Goal: Transaction & Acquisition: Purchase product/service

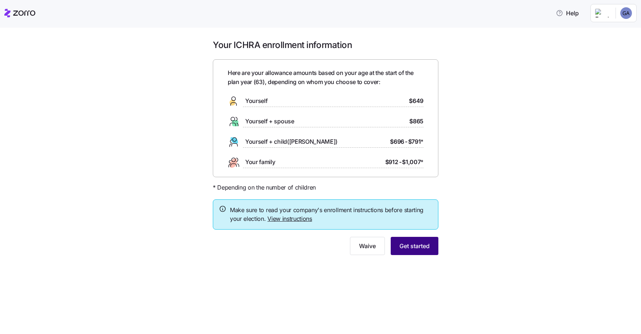
click at [403, 247] on span "Get started" at bounding box center [415, 246] width 30 height 9
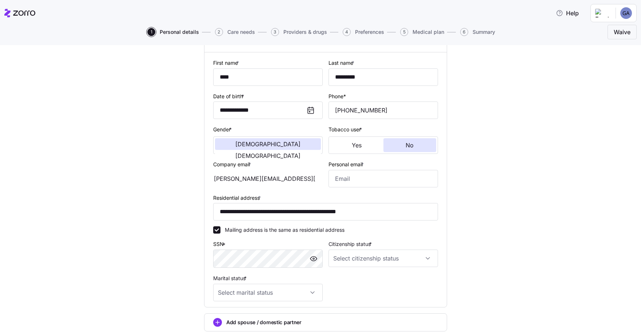
scroll to position [109, 0]
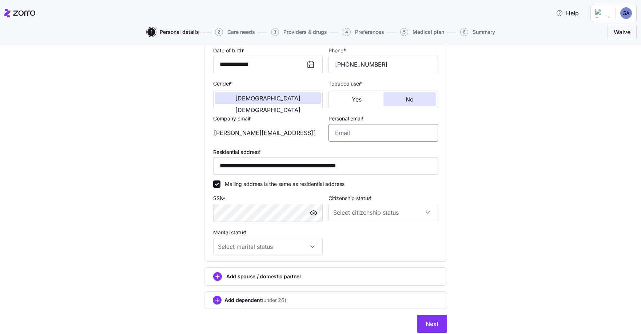
click at [335, 133] on input "Personal email *" at bounding box center [384, 132] width 110 height 17
type input "[EMAIL_ADDRESS][DOMAIN_NAME]"
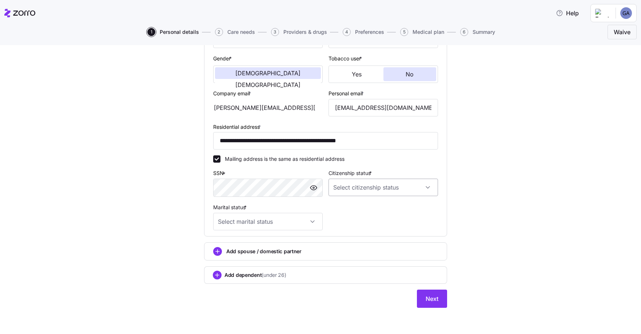
click at [423, 186] on input "Citizenship status *" at bounding box center [384, 187] width 110 height 17
click at [351, 210] on span "[DEMOGRAPHIC_DATA] citizen" at bounding box center [372, 210] width 74 height 8
type input "[DEMOGRAPHIC_DATA] citizen"
click at [310, 222] on input "Marital status *" at bounding box center [268, 221] width 110 height 17
click at [228, 257] on span "Married" at bounding box center [228, 259] width 19 height 8
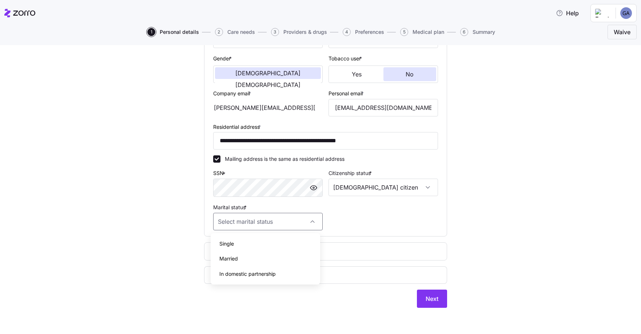
type input "Married"
click at [214, 250] on circle "add icon" at bounding box center [218, 251] width 8 height 8
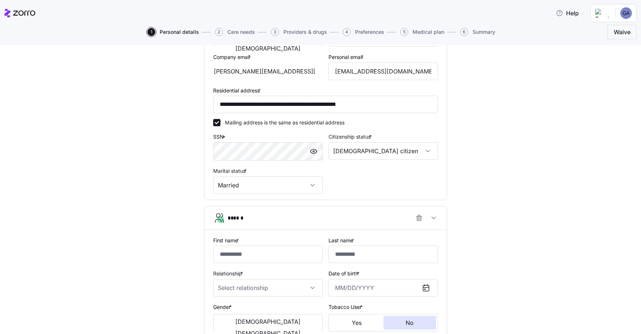
scroll to position [280, 0]
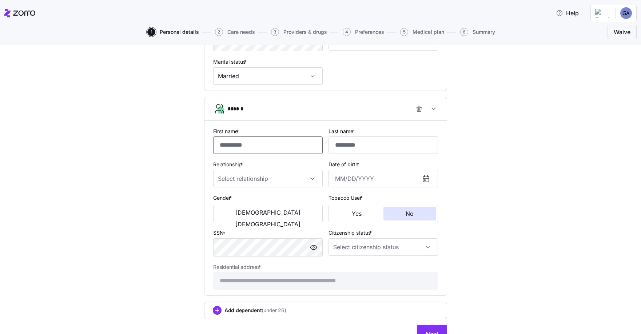
click at [253, 147] on input "First name *" at bounding box center [268, 144] width 110 height 17
type input "********"
click at [355, 146] on input "Last name *" at bounding box center [384, 144] width 110 height 17
type input "*********"
click at [309, 178] on input "Relationship *" at bounding box center [268, 178] width 110 height 17
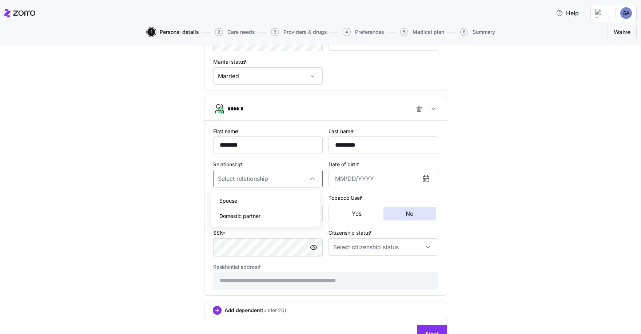
click at [232, 199] on span "Spouse" at bounding box center [228, 201] width 18 height 8
type input "Spouse"
click at [383, 184] on input "Date of birth *" at bounding box center [384, 178] width 110 height 17
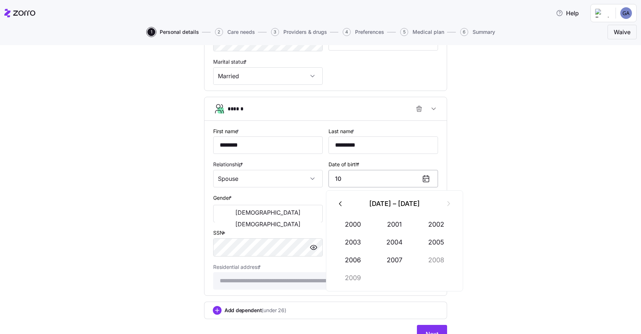
type input "1"
type input "[DATE]"
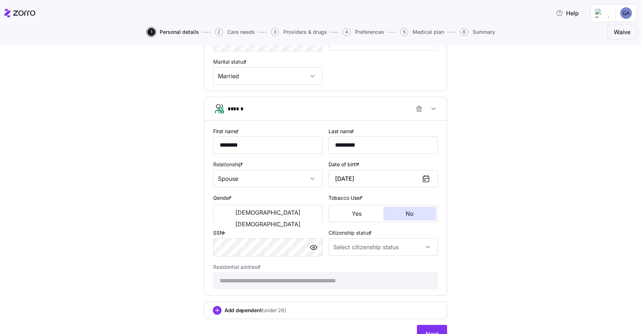
click at [154, 200] on div "**********" at bounding box center [325, 64] width 611 height 575
click at [294, 221] on span "[DEMOGRAPHIC_DATA]" at bounding box center [267, 224] width 65 height 6
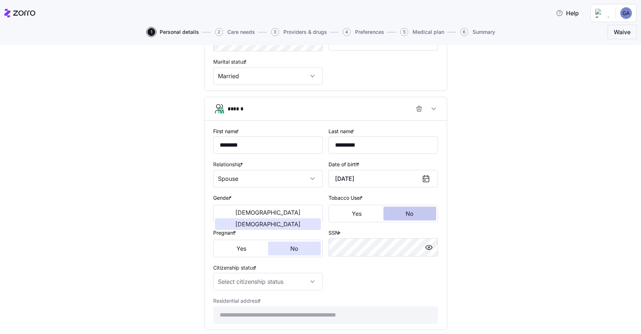
click at [411, 216] on button "No" at bounding box center [410, 214] width 53 height 14
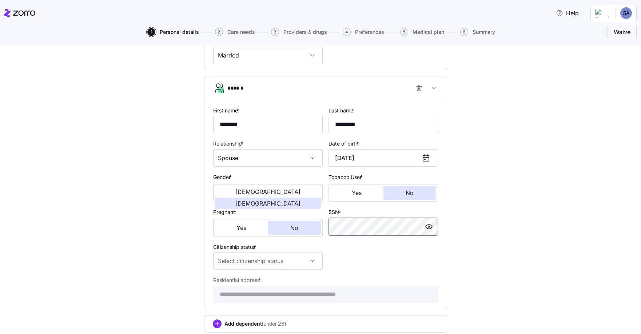
scroll to position [349, 0]
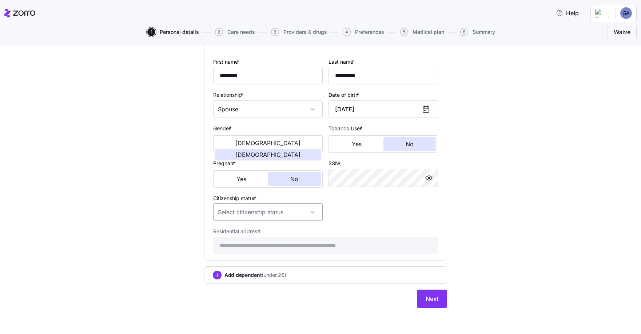
click at [310, 211] on input "Citizenship status *" at bounding box center [268, 211] width 110 height 17
click at [232, 235] on span "[DEMOGRAPHIC_DATA] citizen" at bounding box center [256, 234] width 74 height 8
type input "[DEMOGRAPHIC_DATA] citizen"
click at [217, 274] on circle "add icon" at bounding box center [217, 275] width 8 height 8
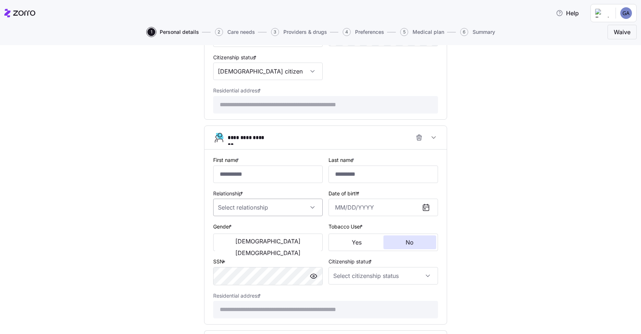
scroll to position [495, 0]
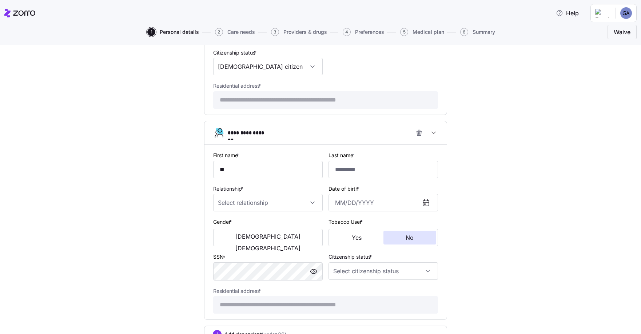
type input "*"
type input "****"
click at [354, 169] on input "Last name *" at bounding box center [384, 169] width 110 height 17
type input "*********"
click at [311, 203] on input "Relationship *" at bounding box center [268, 202] width 110 height 17
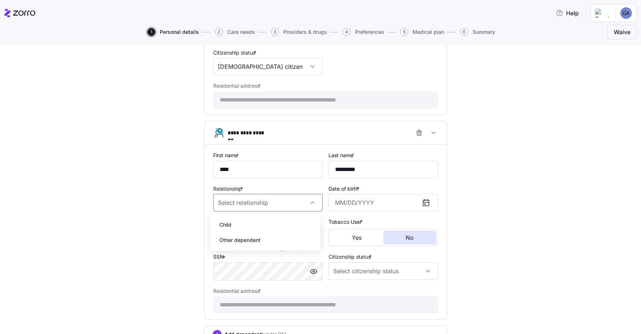
click at [227, 223] on span "Child" at bounding box center [225, 225] width 12 height 8
type input "Child"
click at [362, 202] on input "Date of birth *" at bounding box center [384, 202] width 110 height 17
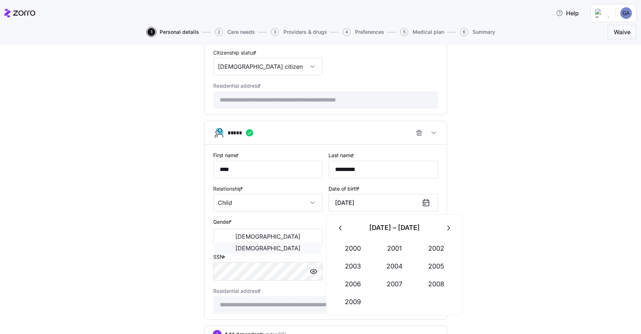
type input "[DATE]"
click at [294, 245] on span "[DEMOGRAPHIC_DATA]" at bounding box center [267, 248] width 65 height 6
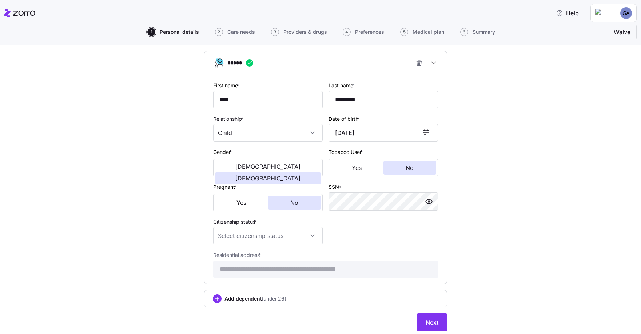
scroll to position [568, 0]
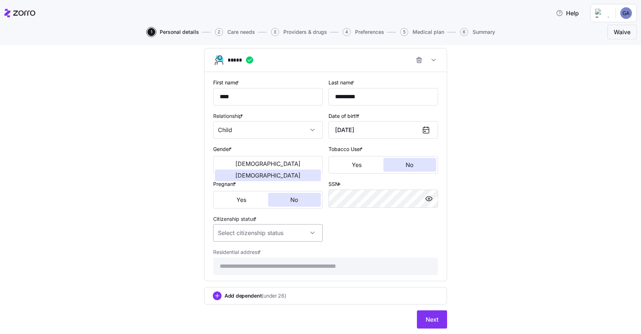
click at [309, 233] on input "Citizenship status *" at bounding box center [268, 232] width 110 height 17
click at [224, 252] on span "[DEMOGRAPHIC_DATA] citizen" at bounding box center [256, 255] width 74 height 8
type input "[DEMOGRAPHIC_DATA] citizen"
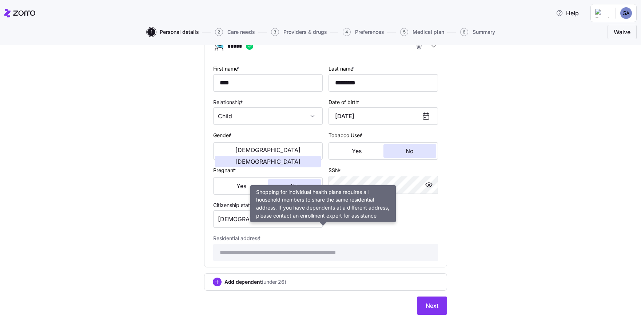
scroll to position [588, 0]
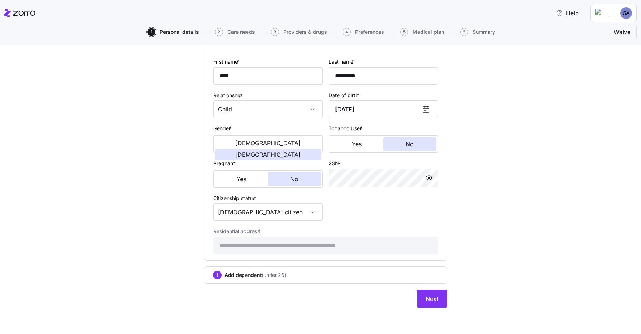
click at [217, 274] on icon "add icon" at bounding box center [217, 275] width 0 height 4
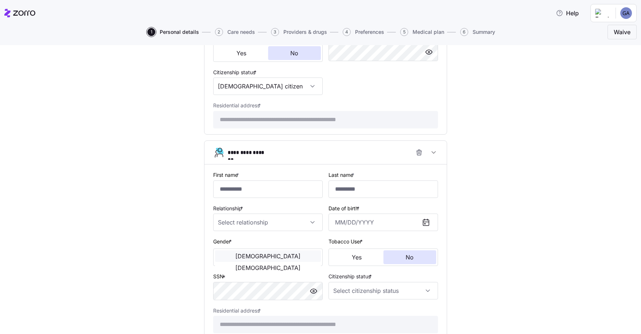
scroll to position [734, 0]
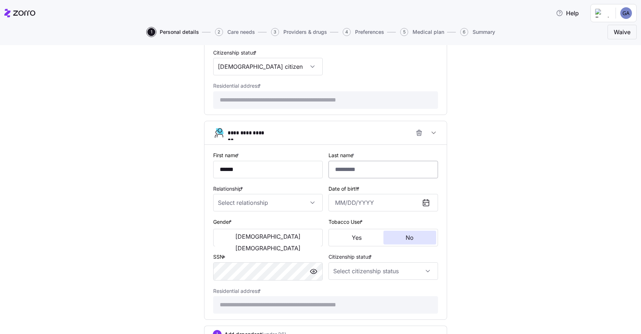
type input "******"
click at [342, 171] on input "Last name *" at bounding box center [384, 169] width 110 height 17
type input "*********"
type input "[DATE]"
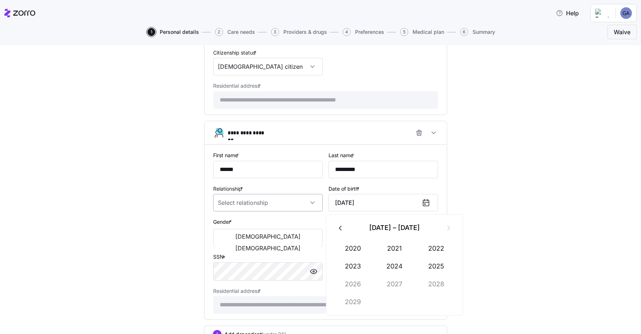
click at [313, 203] on input "Relationship *" at bounding box center [268, 202] width 110 height 17
click at [228, 222] on span "Child" at bounding box center [225, 225] width 12 height 8
type input "Child"
click at [366, 200] on input "[DATE]" at bounding box center [384, 202] width 110 height 17
type input "0"
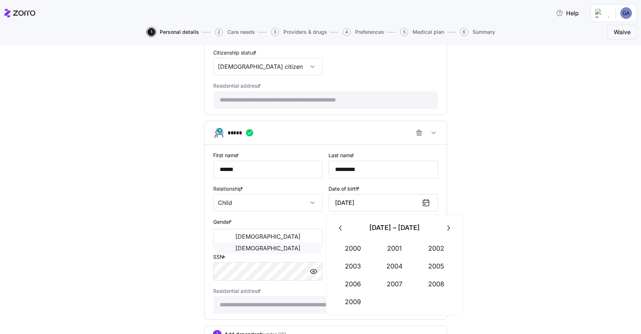
type input "[DATE]"
click at [282, 245] on span "[DEMOGRAPHIC_DATA]" at bounding box center [267, 248] width 65 height 6
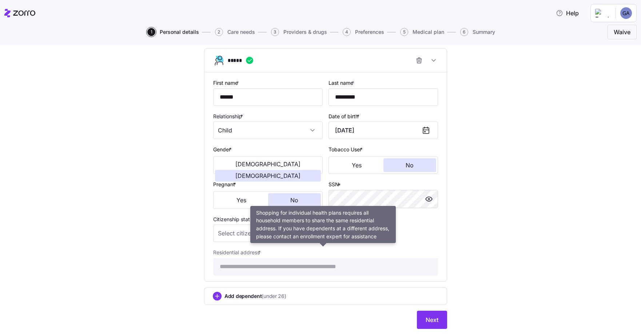
scroll to position [807, 0]
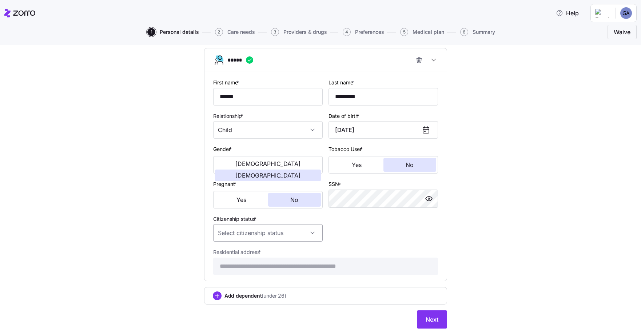
click at [311, 231] on input "Citizenship status *" at bounding box center [268, 232] width 110 height 17
click at [232, 255] on span "[DEMOGRAPHIC_DATA] citizen" at bounding box center [256, 255] width 74 height 8
type input "[DEMOGRAPHIC_DATA] citizen"
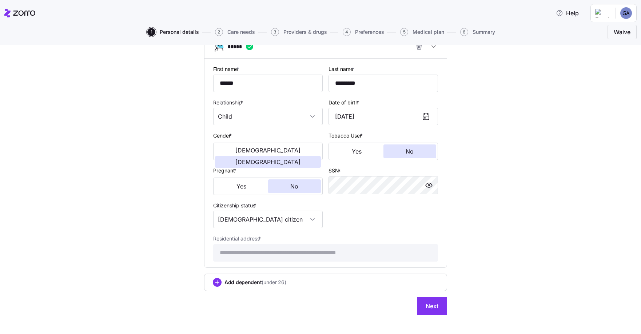
scroll to position [827, 0]
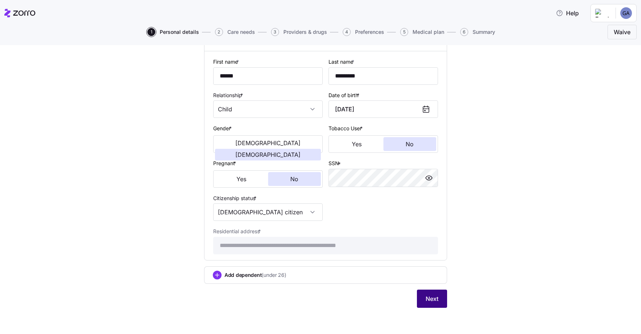
click at [430, 295] on span "Next" at bounding box center [432, 298] width 13 height 9
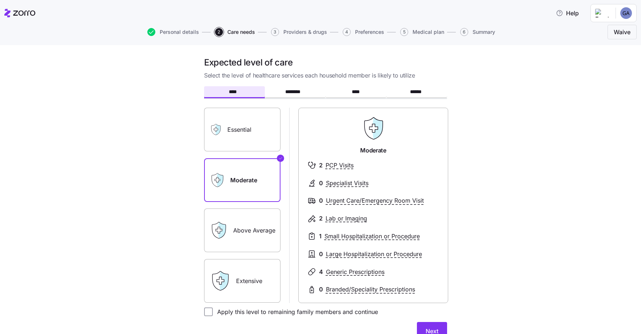
click at [230, 228] on div "Above Average" at bounding box center [242, 230] width 76 height 44
click at [250, 224] on label "Above Average" at bounding box center [242, 230] width 76 height 44
click at [262, 232] on label "Above Average" at bounding box center [242, 230] width 76 height 44
click at [0, 0] on input "Above Average" at bounding box center [0, 0] width 0 height 0
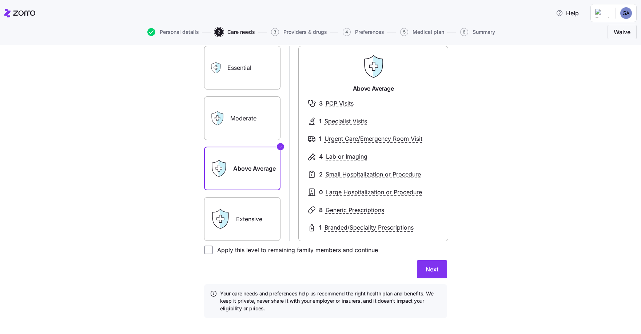
scroll to position [72, 0]
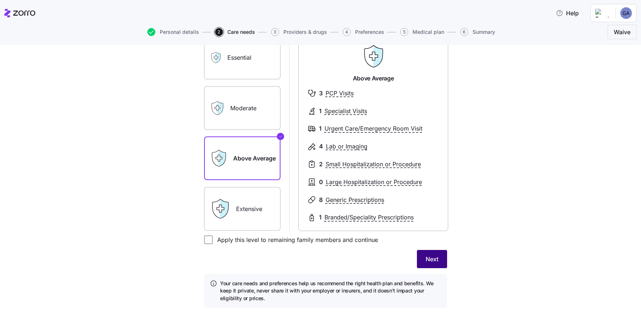
click at [431, 255] on span "Next" at bounding box center [432, 259] width 13 height 9
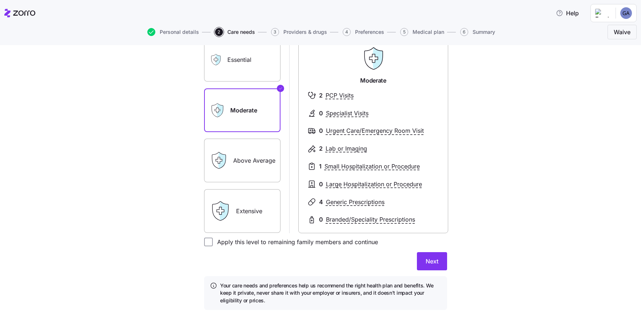
scroll to position [75, 0]
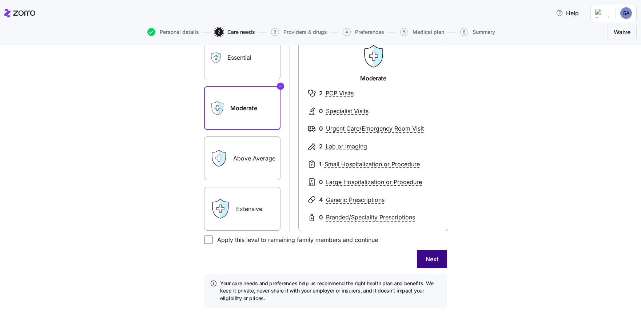
click at [429, 257] on span "Next" at bounding box center [432, 259] width 13 height 9
click at [207, 237] on input "Apply this level to remaining family members and continue" at bounding box center [208, 239] width 9 height 9
checkbox input "true"
click at [421, 255] on button "Next" at bounding box center [432, 259] width 30 height 18
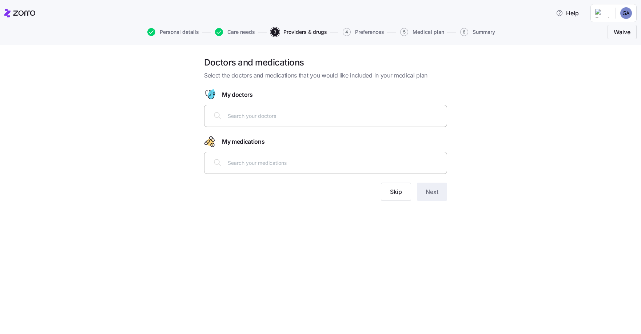
click at [234, 116] on input "text" at bounding box center [335, 116] width 215 height 8
type input "[PERSON_NAME]"
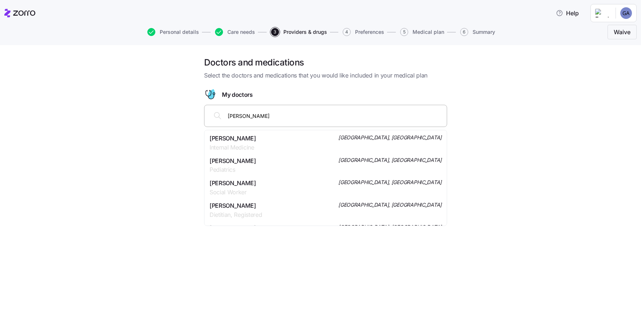
click at [242, 140] on span "[PERSON_NAME]" at bounding box center [233, 138] width 47 height 9
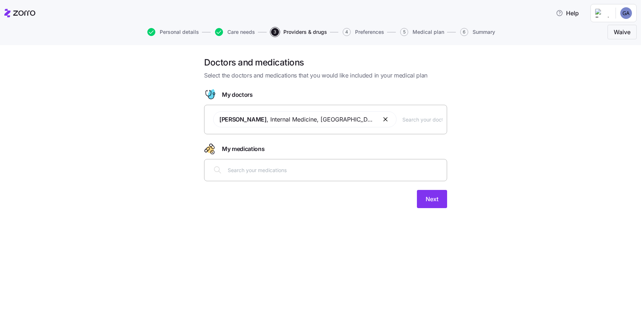
click at [249, 174] on input "text" at bounding box center [335, 170] width 215 height 8
type input "N"
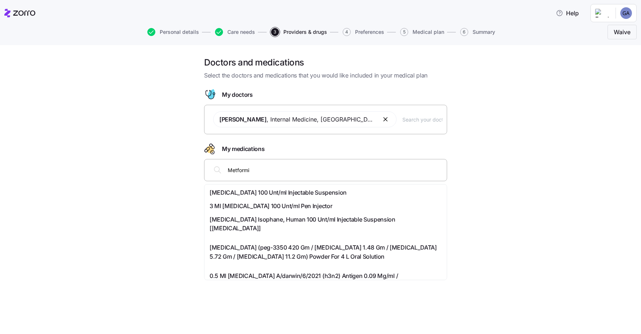
type input "[MEDICAL_DATA]"
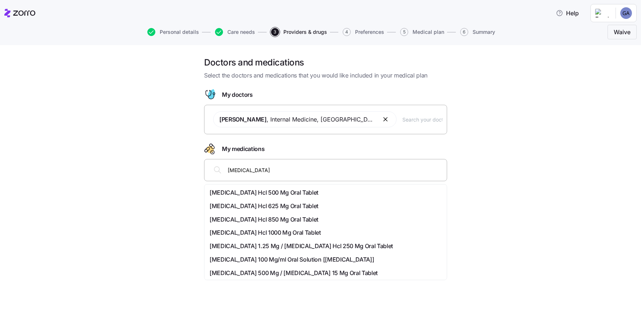
click at [239, 193] on span "[MEDICAL_DATA] Hcl 500 Mg Oral Tablet" at bounding box center [264, 192] width 109 height 9
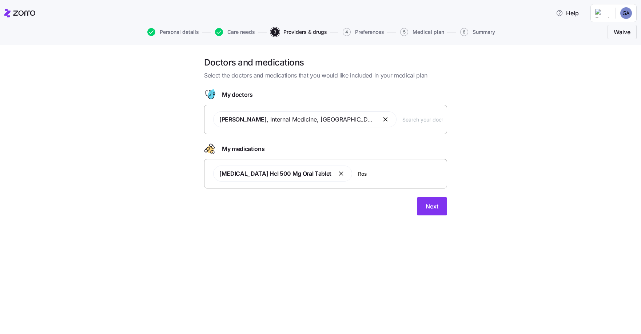
type input "Rosu"
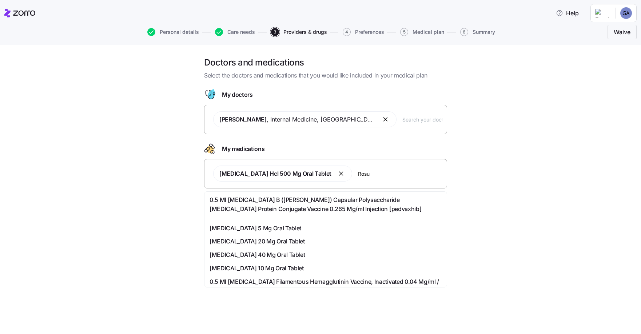
click at [251, 239] on span "[MEDICAL_DATA] 20 Mg Oral Tablet" at bounding box center [257, 241] width 95 height 9
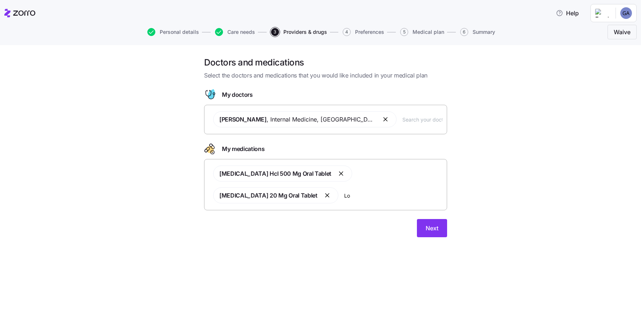
type input "Los"
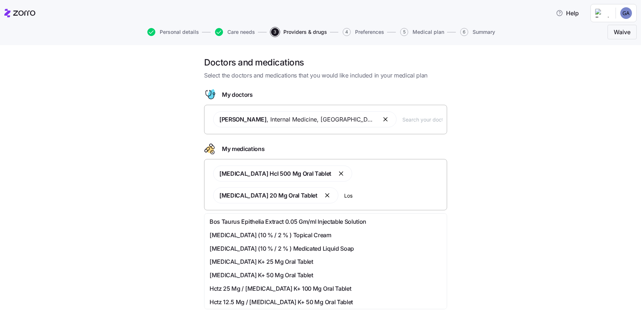
click at [229, 261] on span "[MEDICAL_DATA] K+ 25 Mg Oral Tablet" at bounding box center [262, 261] width 104 height 9
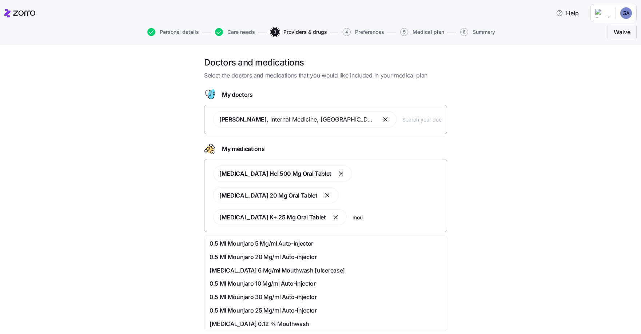
type input "mou"
click at [249, 245] on span "0.5 Ml Mounjaro 5 Mg/ml Auto-injector" at bounding box center [262, 243] width 104 height 9
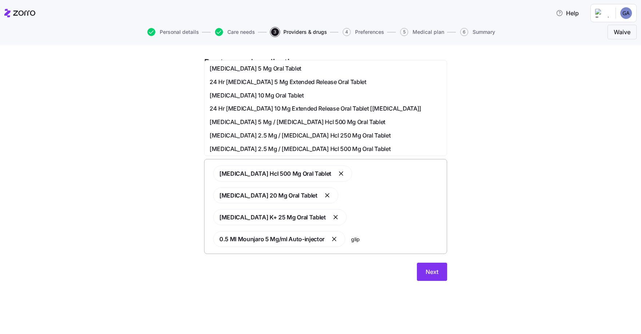
type input "glip"
click at [271, 136] on span "[MEDICAL_DATA] 2.5 Mg / [MEDICAL_DATA] Hcl 250 Mg Oral Tablet" at bounding box center [300, 135] width 181 height 9
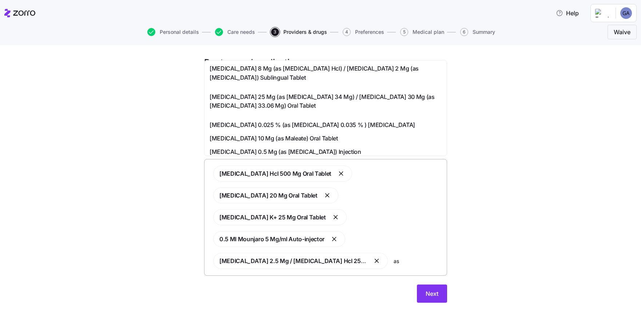
type input "asp"
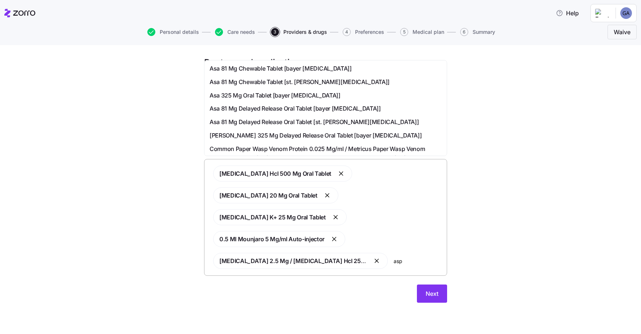
click at [243, 67] on span "Asa 81 Mg Chewable Tablet [bayer [MEDICAL_DATA]]" at bounding box center [281, 68] width 142 height 9
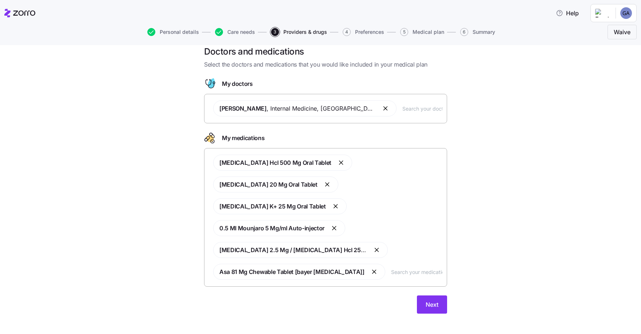
scroll to position [17, 0]
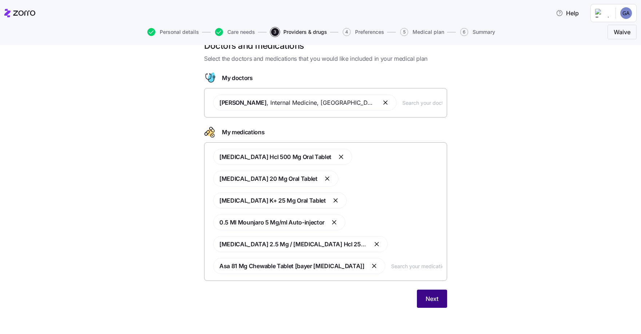
click at [430, 297] on span "Next" at bounding box center [432, 298] width 13 height 9
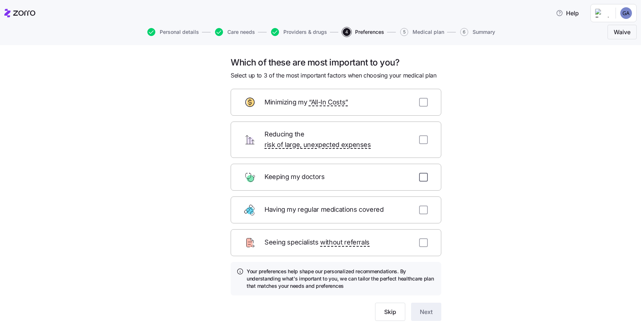
click at [421, 173] on input "checkbox" at bounding box center [423, 177] width 9 height 9
checkbox input "true"
click at [421, 206] on input "checkbox" at bounding box center [423, 210] width 9 height 9
checkbox input "true"
click at [421, 238] on input "checkbox" at bounding box center [423, 242] width 9 height 9
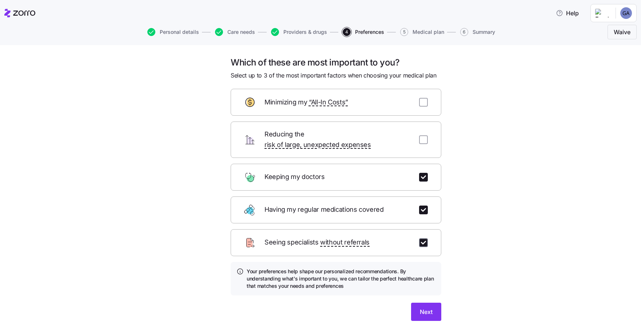
checkbox input "true"
click at [420, 307] on span "Next" at bounding box center [426, 311] width 13 height 9
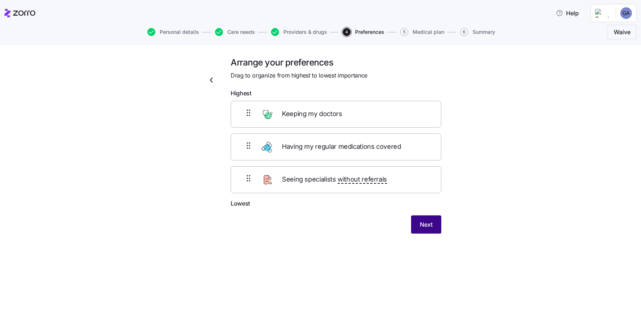
click at [425, 222] on span "Next" at bounding box center [426, 224] width 13 height 9
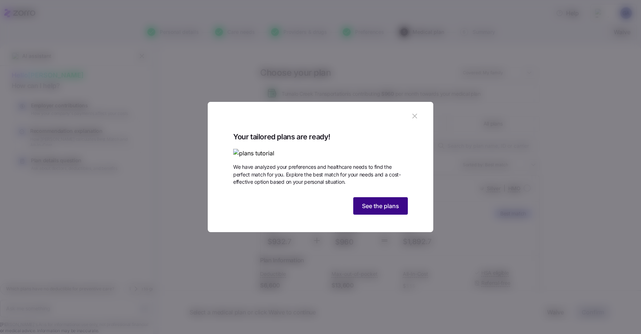
click at [386, 210] on span "See the plans" at bounding box center [380, 206] width 37 height 9
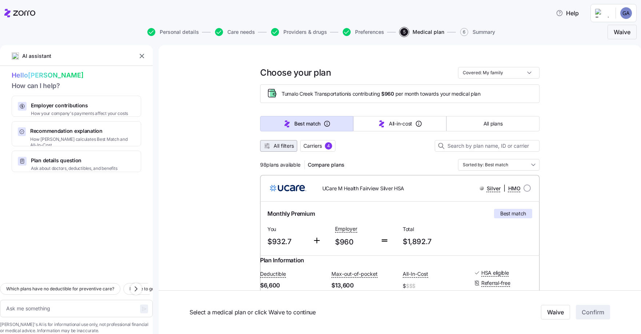
click at [279, 146] on span "All filters" at bounding box center [284, 145] width 20 height 7
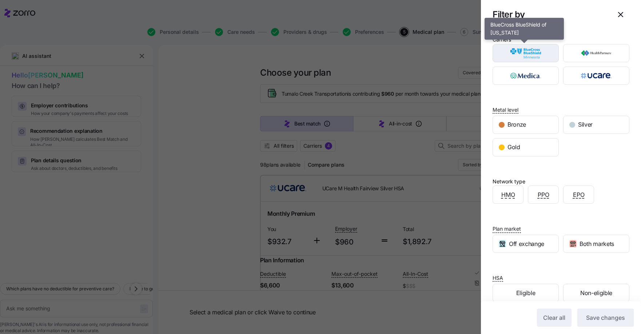
click at [520, 52] on img "button" at bounding box center [525, 53] width 53 height 15
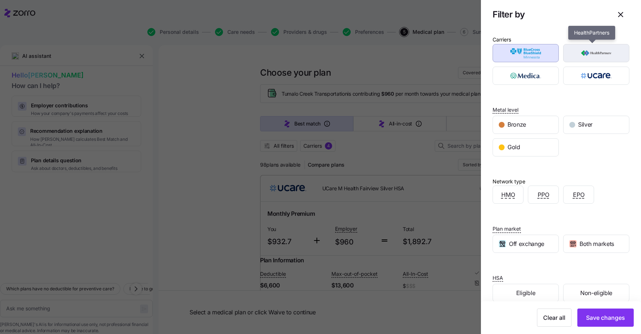
click at [589, 53] on img "button" at bounding box center [596, 53] width 53 height 15
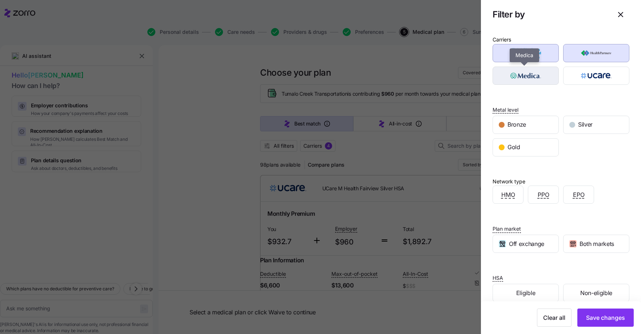
click at [536, 78] on img "button" at bounding box center [525, 75] width 53 height 15
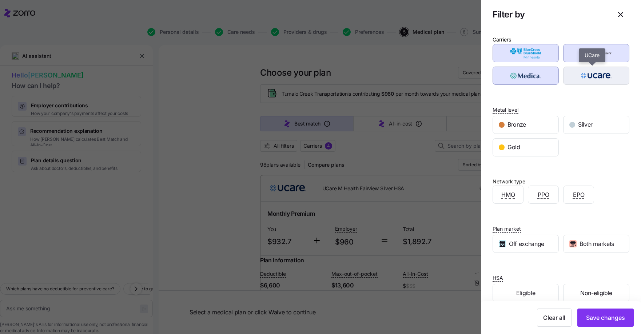
click at [582, 74] on img "button" at bounding box center [596, 75] width 53 height 15
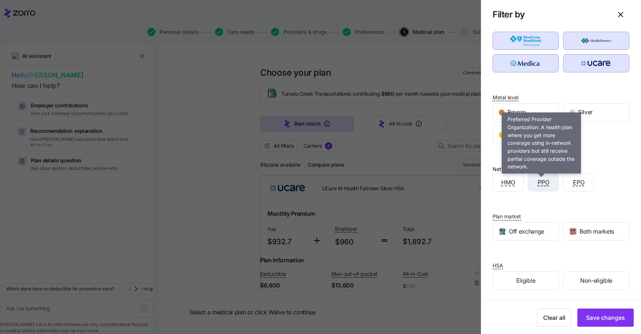
click at [540, 182] on span "PPO" at bounding box center [544, 182] width 12 height 9
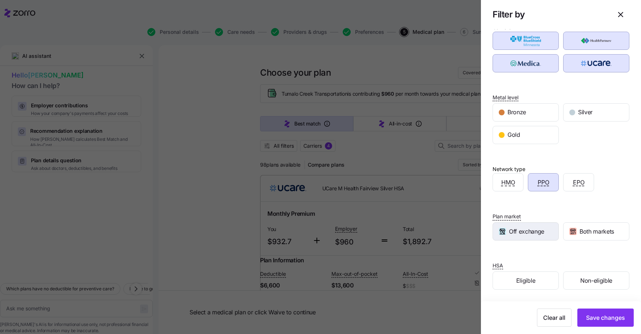
click at [527, 235] on span "Off exchange" at bounding box center [526, 231] width 35 height 9
click at [595, 237] on div "Both markets" at bounding box center [596, 231] width 65 height 17
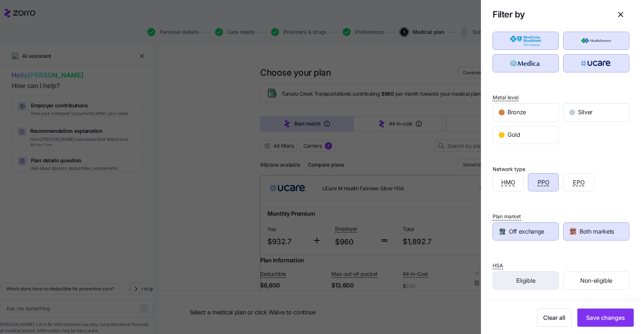
click at [543, 280] on div "Eligible" at bounding box center [525, 280] width 65 height 17
click at [580, 281] on span "Non-eligible" at bounding box center [596, 280] width 32 height 9
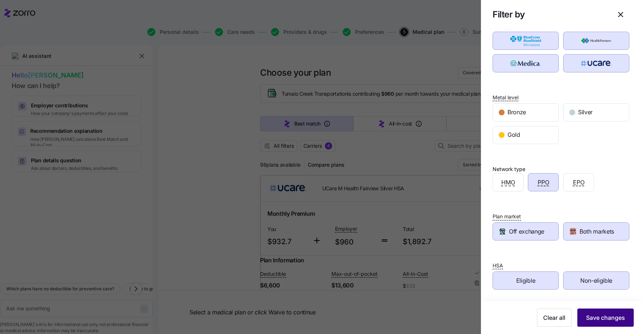
click at [601, 314] on span "Save changes" at bounding box center [605, 317] width 39 height 9
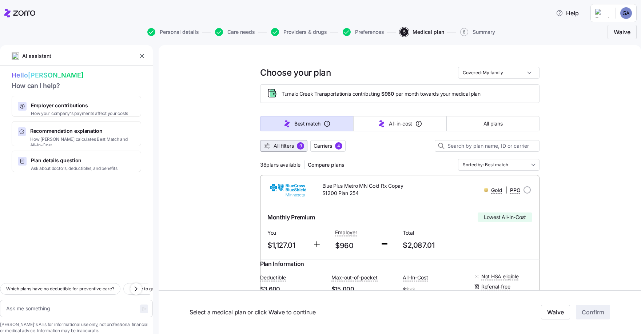
click at [274, 146] on span "All filters" at bounding box center [284, 145] width 20 height 7
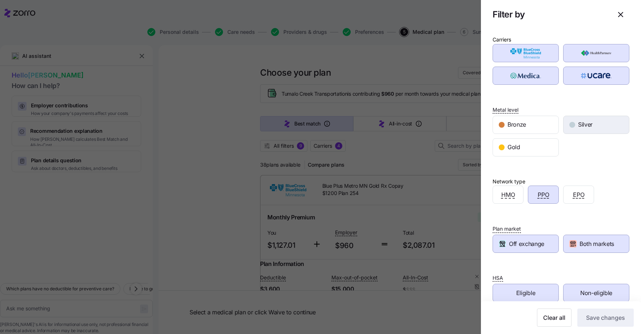
click at [579, 123] on span "Silver" at bounding box center [585, 124] width 15 height 9
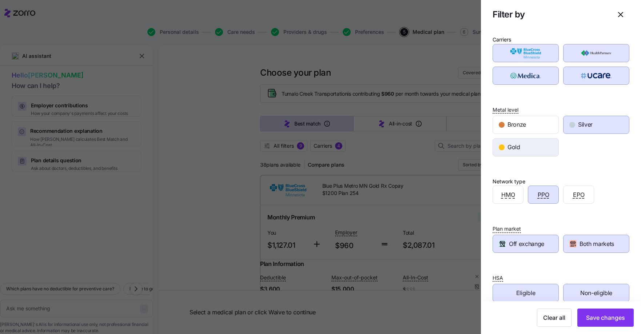
click at [523, 149] on div "Gold" at bounding box center [525, 147] width 65 height 17
click at [592, 317] on span "Save changes" at bounding box center [605, 317] width 39 height 9
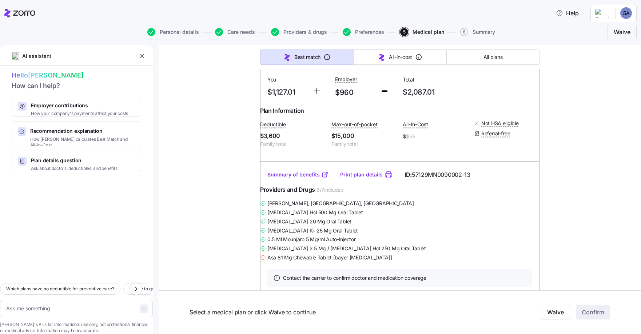
scroll to position [0, 0]
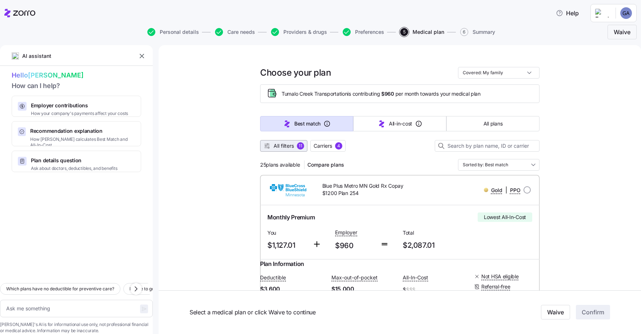
click at [287, 148] on span "All filters" at bounding box center [284, 145] width 20 height 7
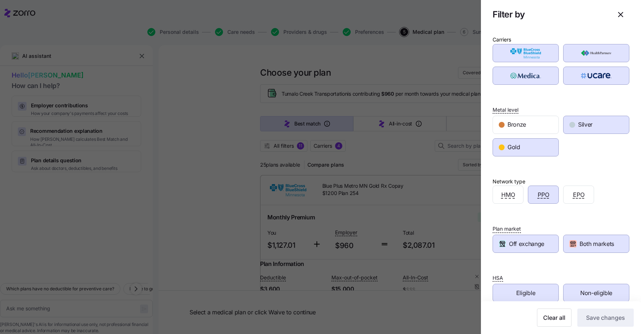
drag, startPoint x: 576, startPoint y: 130, endPoint x: 557, endPoint y: 142, distance: 22.1
click at [576, 130] on div "Silver" at bounding box center [596, 124] width 65 height 17
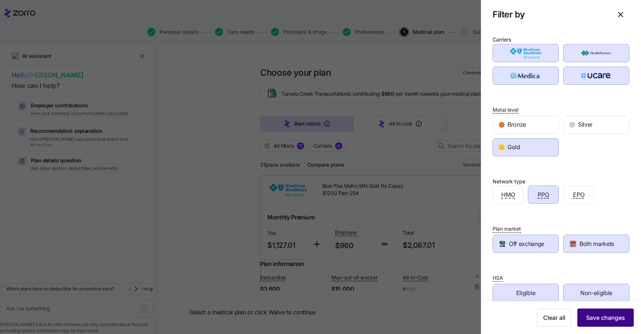
click at [599, 314] on span "Save changes" at bounding box center [605, 317] width 39 height 9
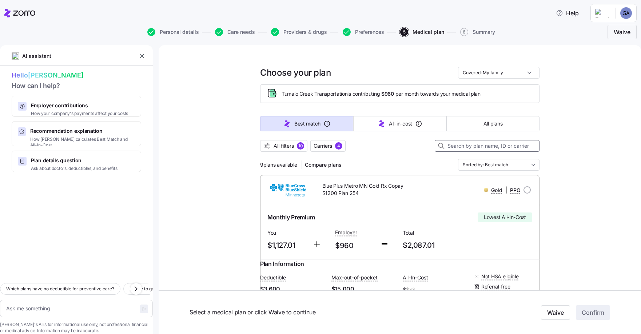
click at [471, 145] on input at bounding box center [487, 146] width 105 height 12
type textarea "x"
type input "5"
type textarea "x"
type input "57"
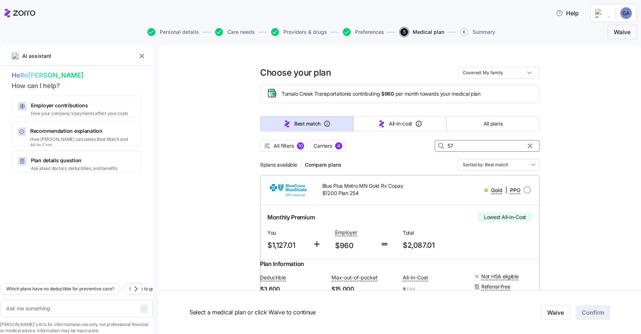
type textarea "x"
type input "571"
type textarea "x"
type input "5712"
type textarea "x"
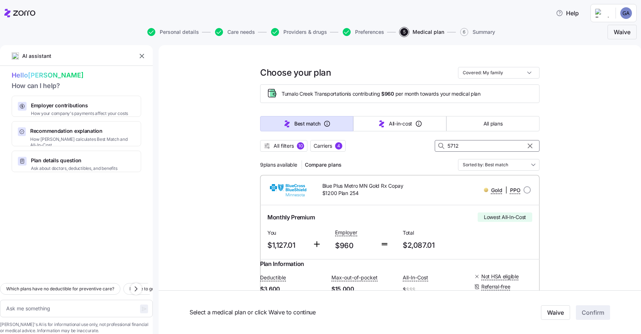
type input "57129"
type textarea "x"
type input "57129M"
type textarea "x"
type input "57129MN"
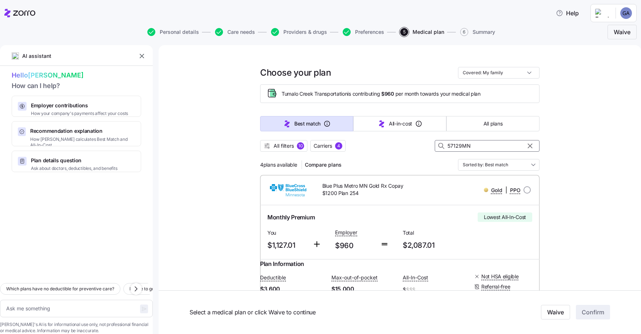
type textarea "x"
type input "57129MN0"
type textarea "x"
type input "57129MN05"
type textarea "x"
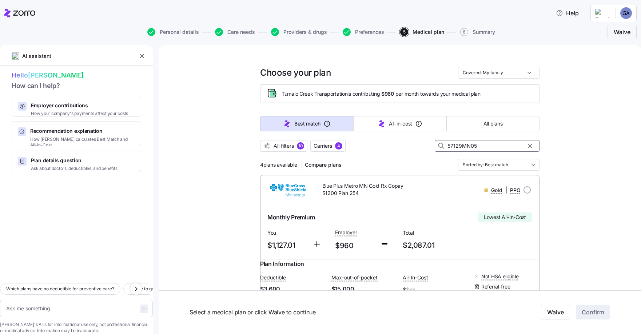
type input "57129MN054"
type textarea "x"
type input "57129MN0540"
type textarea "x"
type input "57129MN05400"
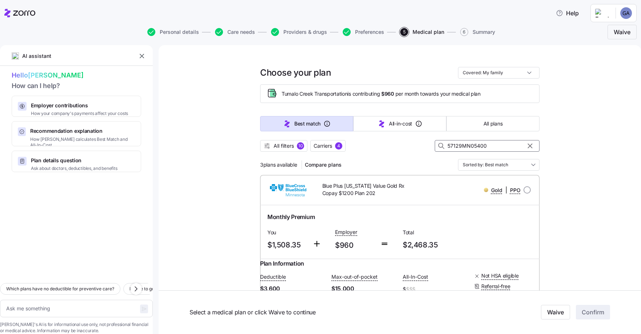
type textarea "x"
type input "57129MN054003"
type textarea "x"
type input "57129MN0540039"
type textarea "x"
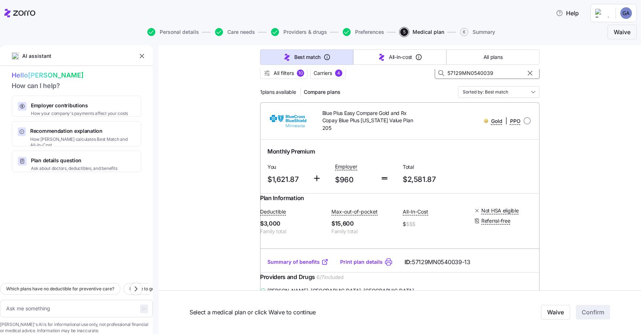
scroll to position [109, 0]
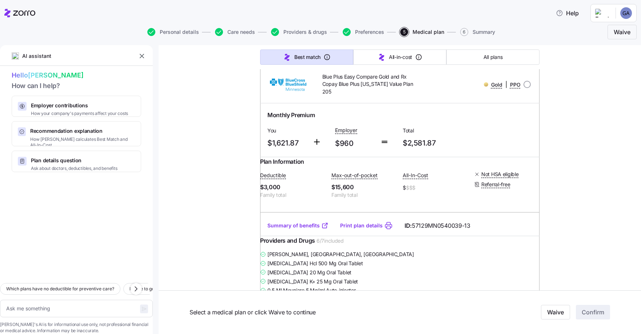
type input "57129MN0540039"
click at [287, 229] on link "Summary of benefits" at bounding box center [297, 225] width 61 height 7
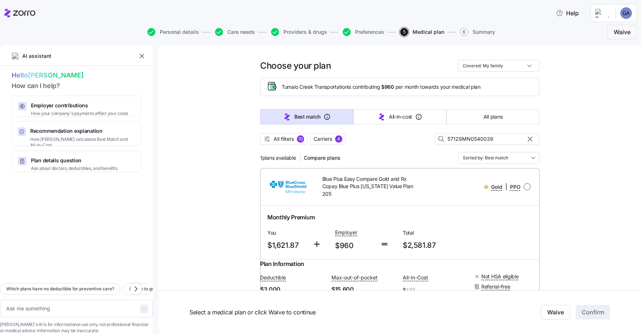
scroll to position [0, 0]
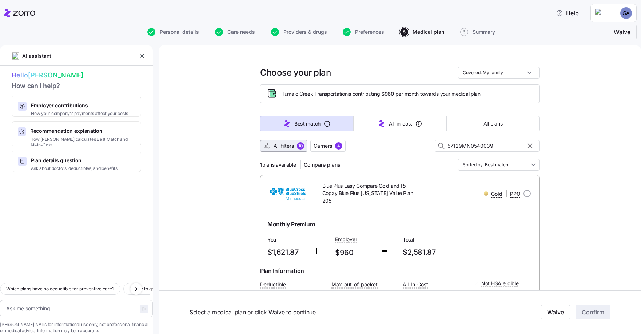
click at [275, 144] on span "All filters" at bounding box center [284, 145] width 20 height 7
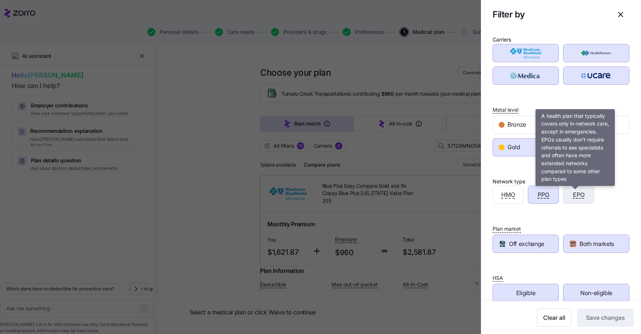
click at [577, 196] on span "EPO" at bounding box center [579, 194] width 12 height 9
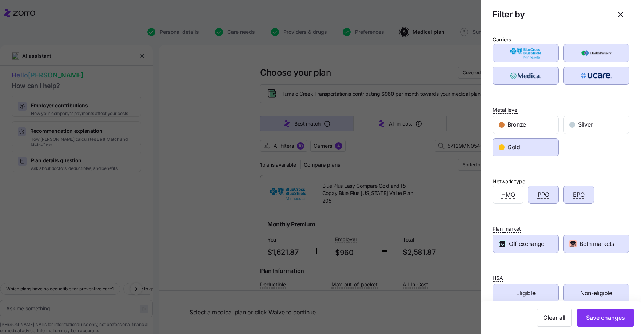
click at [539, 193] on span "PPO" at bounding box center [544, 194] width 12 height 9
click at [603, 315] on span "Save changes" at bounding box center [605, 317] width 39 height 9
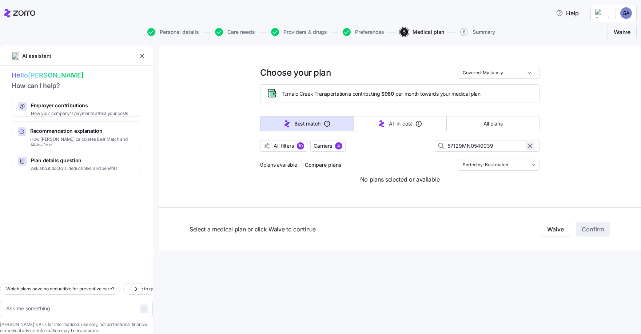
click at [527, 147] on icon "button" at bounding box center [530, 146] width 8 height 9
type textarea "x"
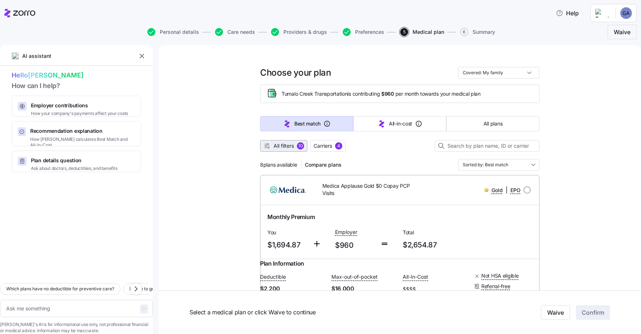
click at [274, 145] on span "All filters" at bounding box center [284, 145] width 20 height 7
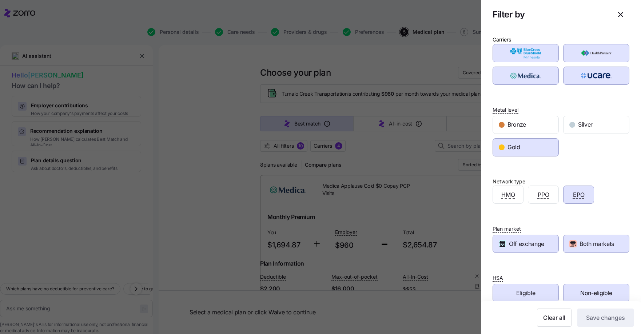
click at [525, 149] on div "Gold" at bounding box center [525, 147] width 65 height 17
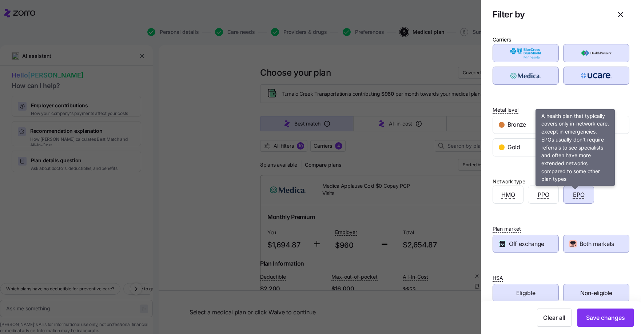
click at [576, 196] on span "EPO" at bounding box center [579, 194] width 12 height 9
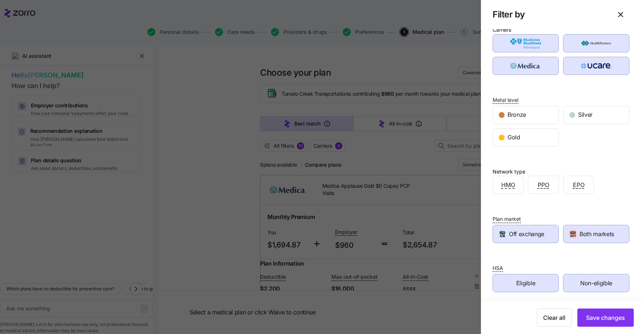
scroll to position [12, 0]
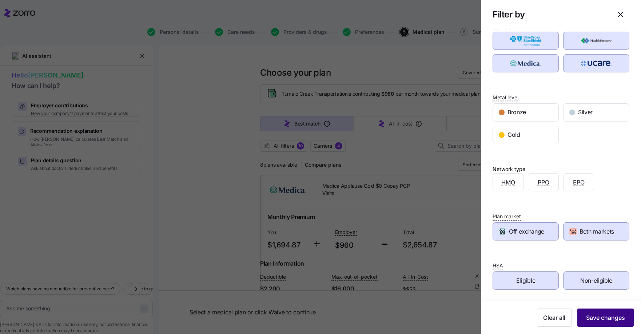
click at [593, 316] on span "Save changes" at bounding box center [605, 317] width 39 height 9
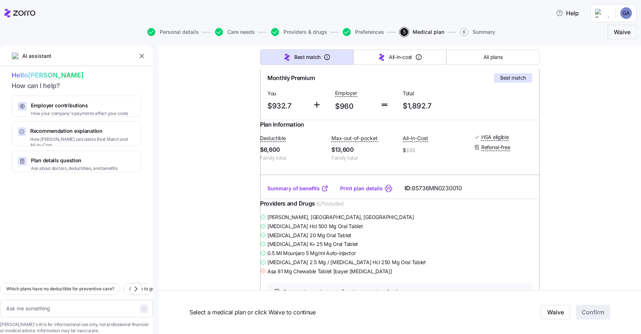
scroll to position [0, 0]
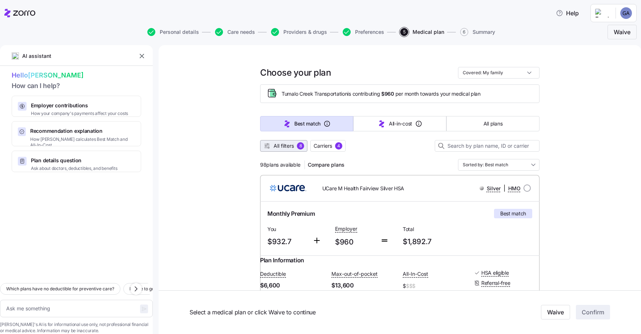
click at [271, 141] on button "All filters 8" at bounding box center [283, 146] width 47 height 12
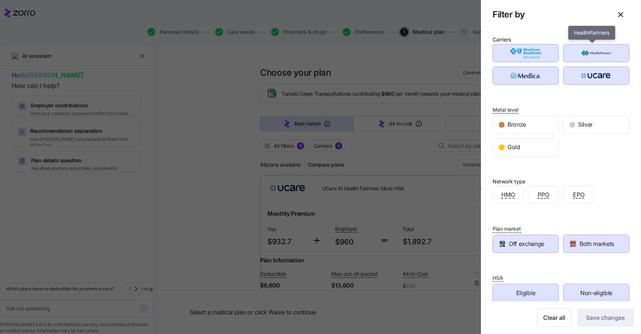
click at [593, 49] on img "button" at bounding box center [596, 53] width 53 height 15
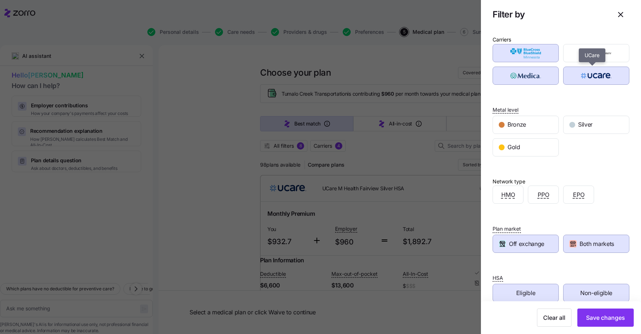
click at [597, 71] on img "button" at bounding box center [596, 75] width 53 height 15
click at [512, 81] on img "button" at bounding box center [525, 75] width 53 height 15
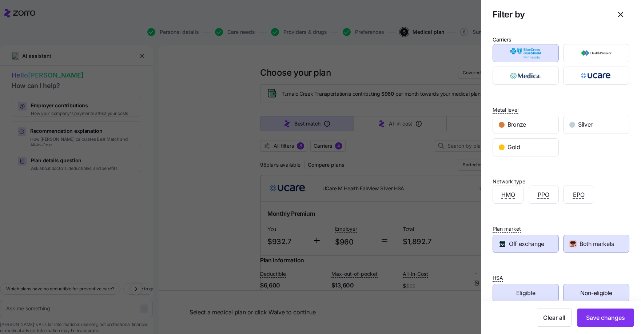
drag, startPoint x: 574, startPoint y: 120, endPoint x: 559, endPoint y: 130, distance: 17.9
click at [574, 122] on div "Silver" at bounding box center [596, 124] width 65 height 17
click at [516, 151] on span "Gold" at bounding box center [514, 147] width 13 height 9
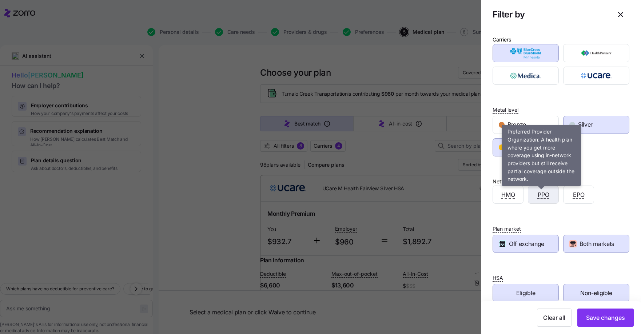
click at [542, 194] on span "PPO" at bounding box center [544, 194] width 12 height 9
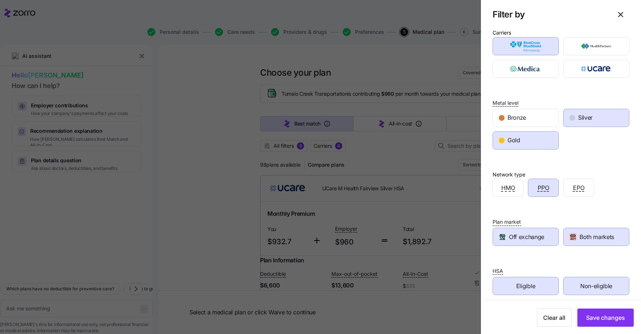
scroll to position [12, 0]
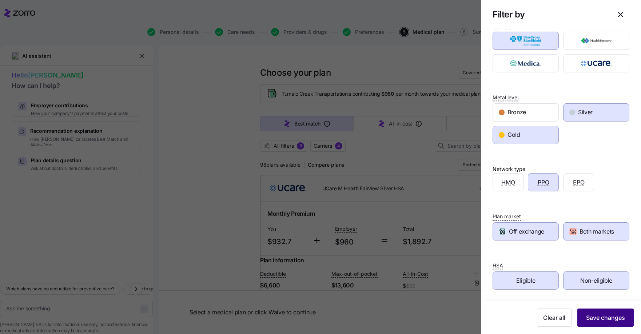
click at [591, 317] on span "Save changes" at bounding box center [605, 317] width 39 height 9
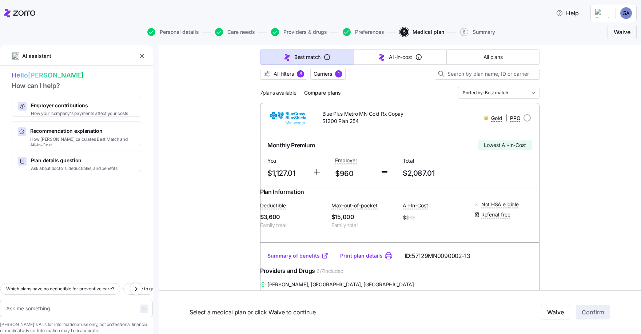
scroll to position [0, 0]
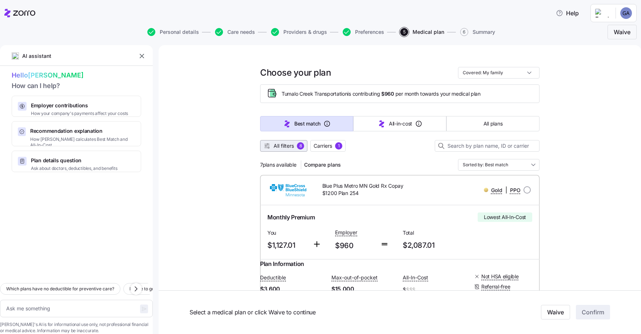
click at [275, 143] on span "All filters" at bounding box center [284, 145] width 20 height 7
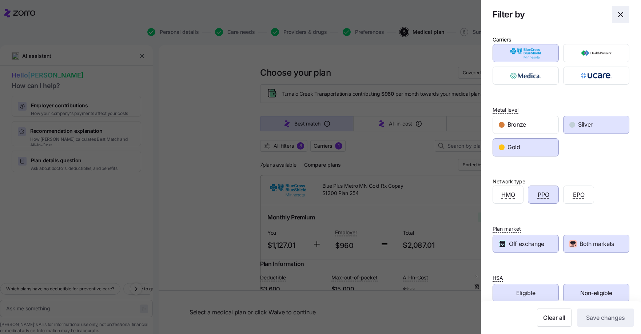
click at [617, 14] on icon "button" at bounding box center [620, 14] width 9 height 9
type textarea "x"
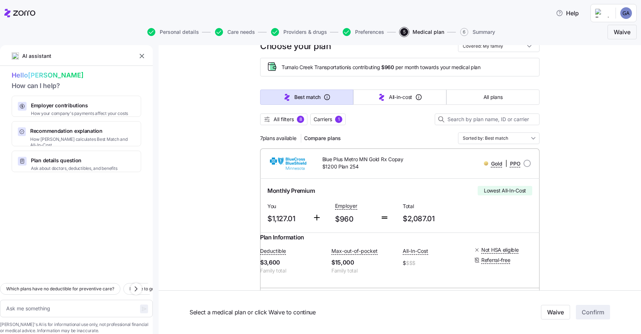
scroll to position [73, 0]
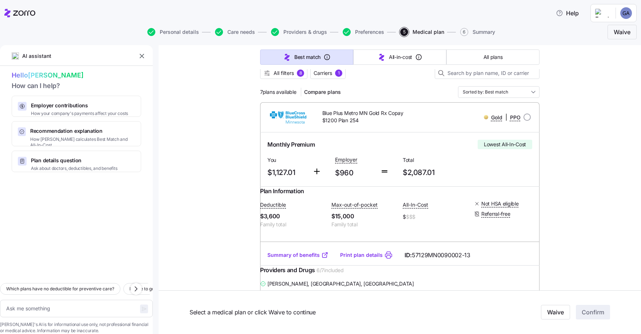
click at [298, 259] on link "Summary of benefits" at bounding box center [297, 254] width 61 height 7
